Goal: Obtain resource: Obtain resource

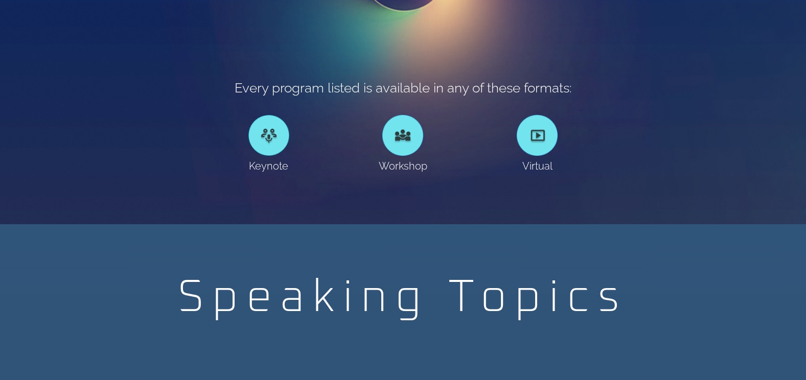
scroll to position [664, 0]
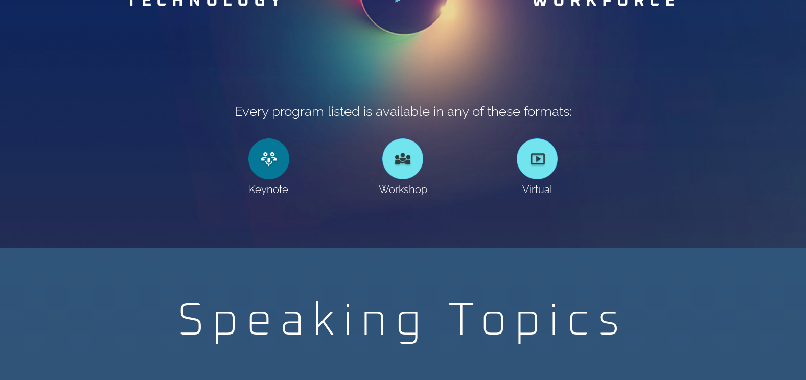
click at [265, 166] on link at bounding box center [268, 159] width 41 height 41
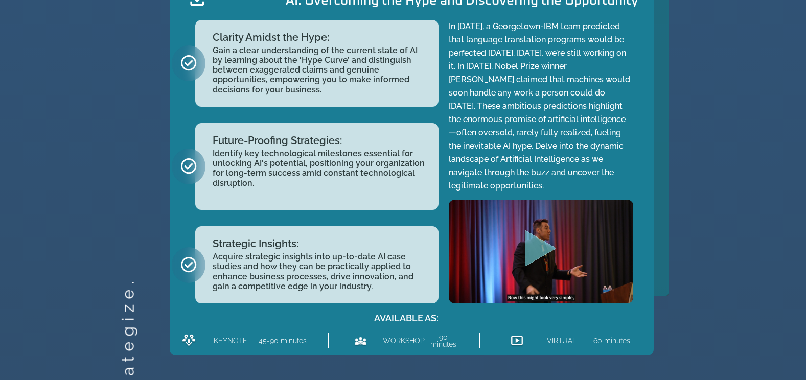
scroll to position [1176, 0]
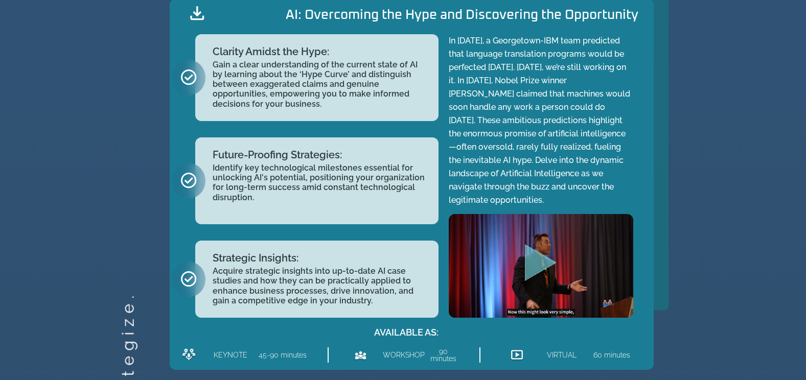
click at [542, 258] on icon "Play Video" at bounding box center [541, 262] width 32 height 37
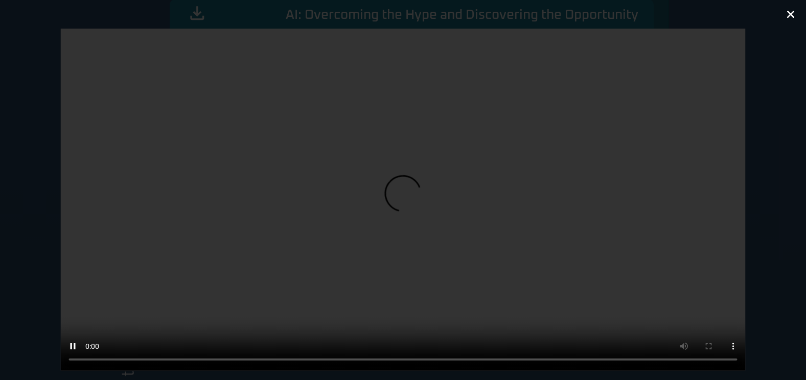
click at [788, 13] on icon "Close (Esc)" at bounding box center [791, 14] width 10 height 10
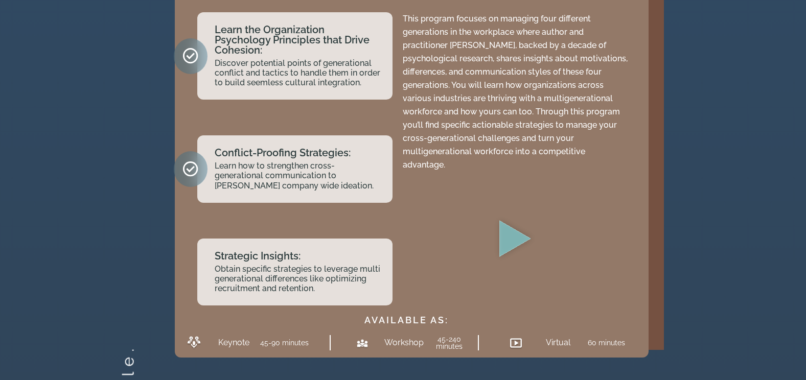
scroll to position [2351, 0]
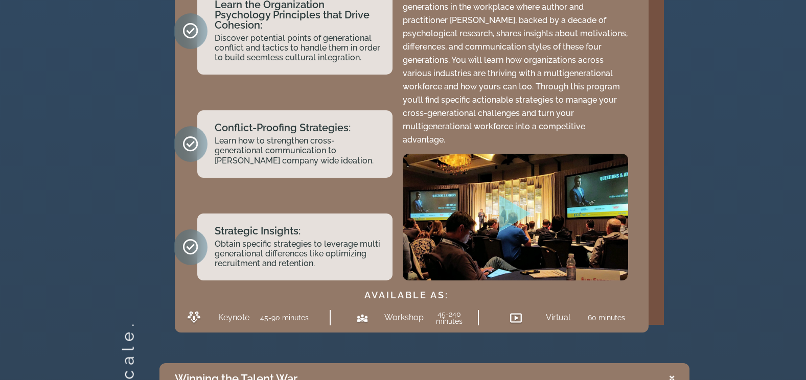
click at [516, 200] on icon "Play Video" at bounding box center [515, 213] width 32 height 37
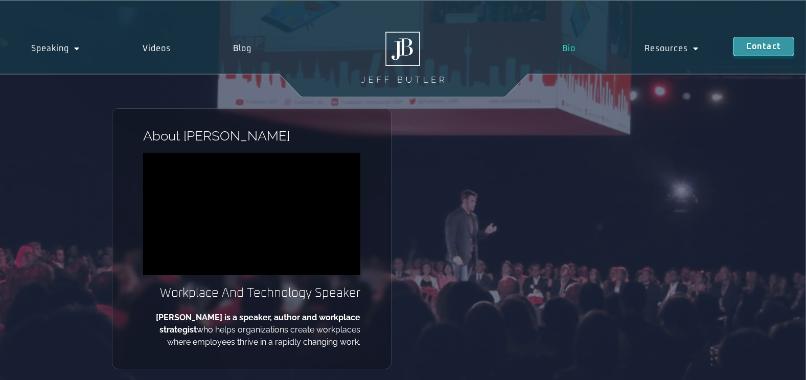
click at [587, 241] on div "About Jeff Workplace And Technology Speaker Jeff Butler is a speaker, author an…" at bounding box center [403, 249] width 583 height 282
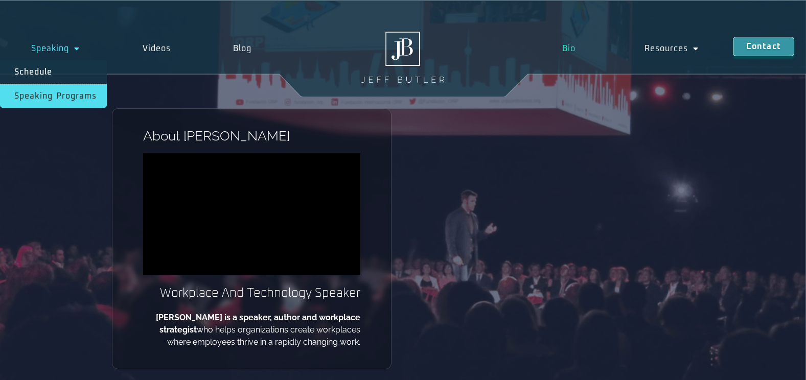
click at [54, 94] on link "Speaking Programs" at bounding box center [53, 96] width 107 height 24
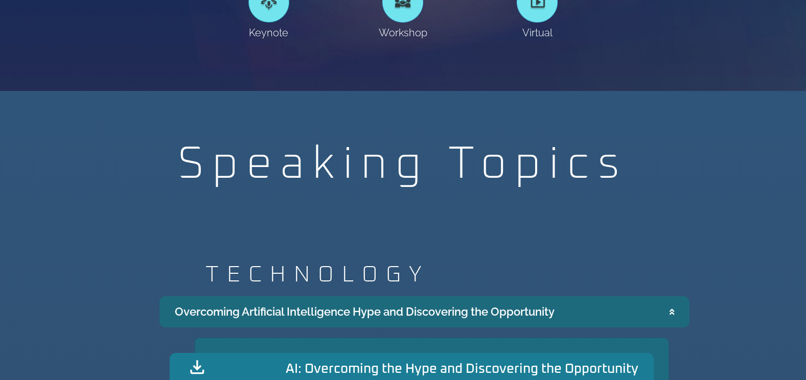
scroll to position [613, 0]
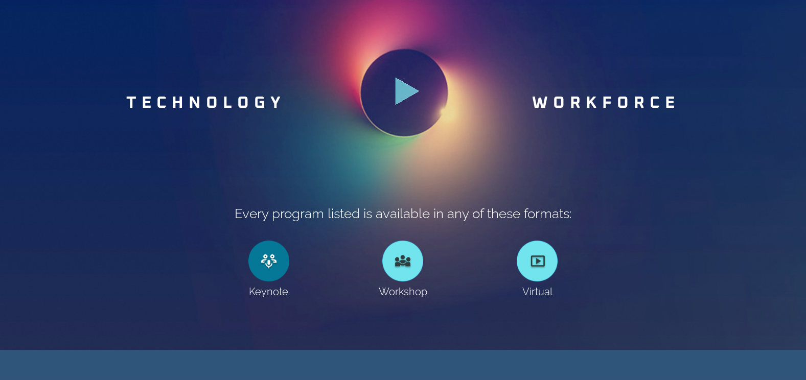
click at [267, 267] on link at bounding box center [268, 261] width 41 height 41
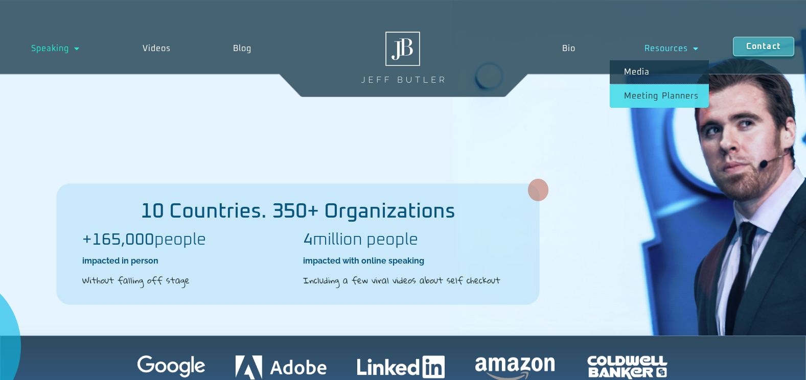
click at [658, 97] on link "Meeting planners" at bounding box center [659, 96] width 99 height 24
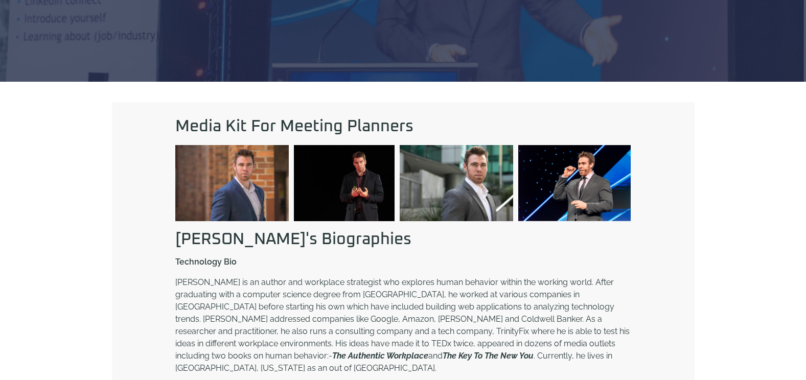
scroll to position [256, 0]
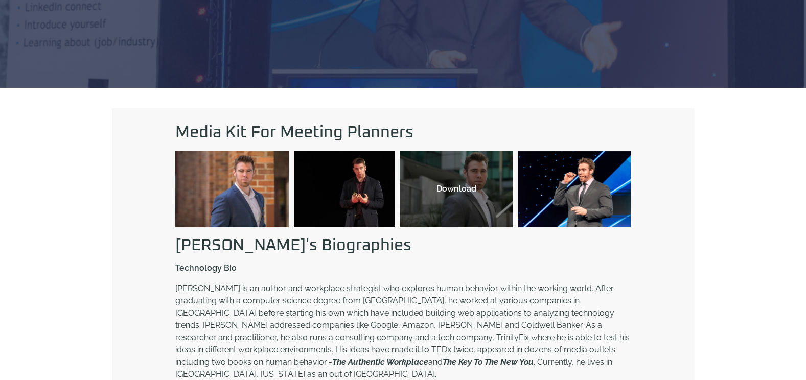
click at [472, 212] on div "Download" at bounding box center [456, 189] width 113 height 76
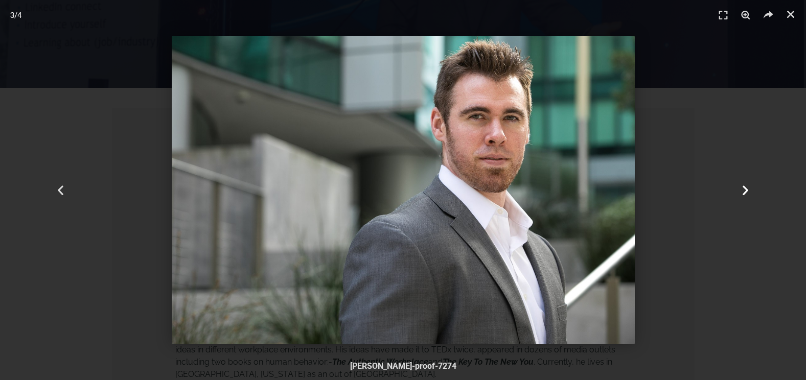
click at [749, 189] on icon "Next slide" at bounding box center [745, 190] width 13 height 13
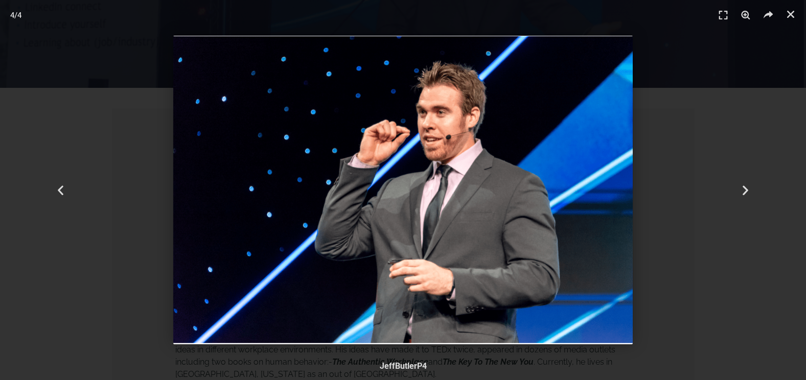
click at [372, 158] on img "4 / 4" at bounding box center [403, 190] width 460 height 309
click at [744, 186] on icon "Next slide" at bounding box center [745, 190] width 13 height 13
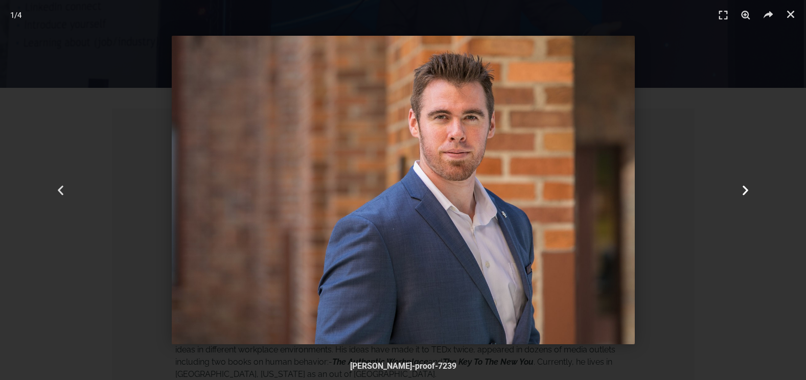
click at [744, 186] on icon "Next slide" at bounding box center [745, 190] width 13 height 13
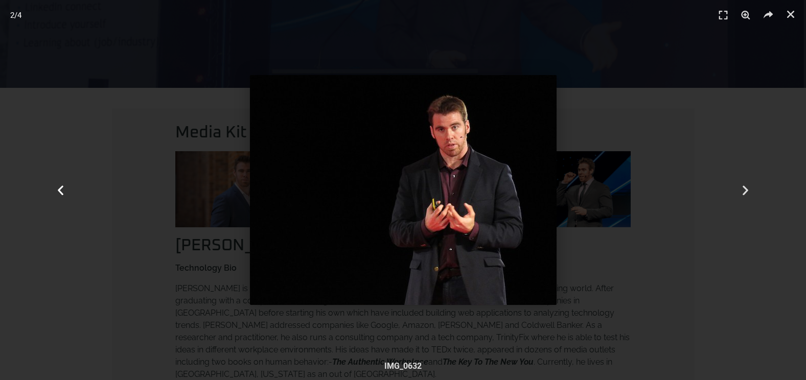
click at [66, 186] on icon "Previous slide" at bounding box center [60, 190] width 13 height 13
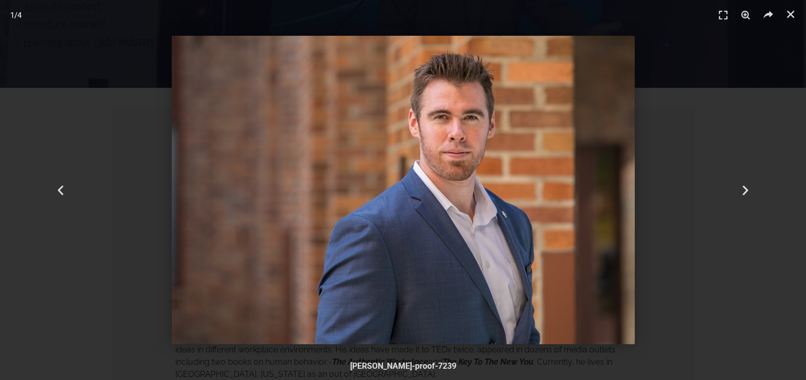
click at [451, 226] on img "1 / 4" at bounding box center [403, 190] width 463 height 309
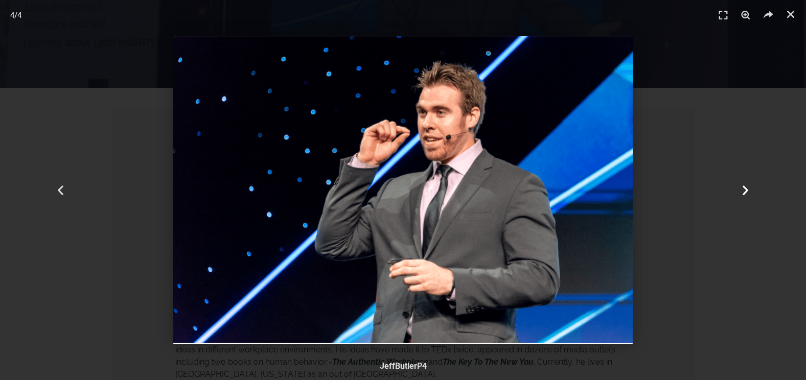
click at [746, 190] on icon "Next slide" at bounding box center [745, 190] width 13 height 13
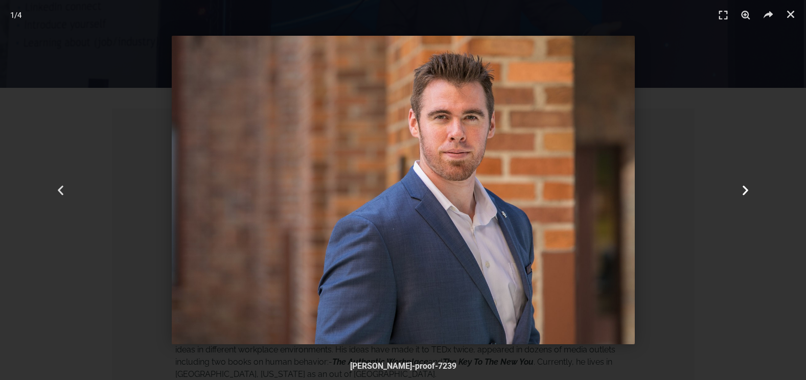
click at [699, 257] on div "Next" at bounding box center [745, 190] width 121 height 380
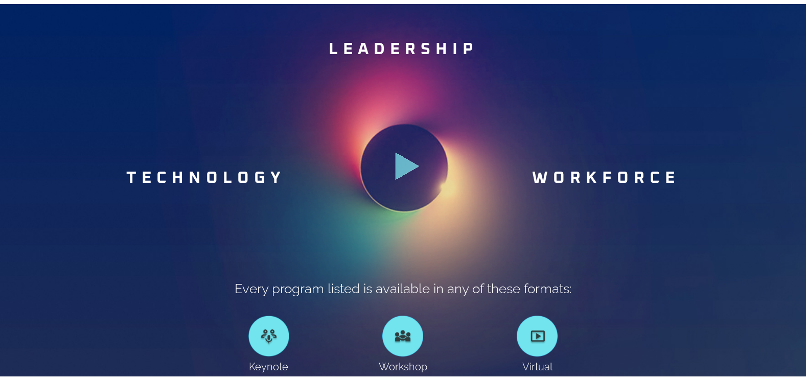
scroll to position [511, 0]
